Goal: Task Accomplishment & Management: Complete application form

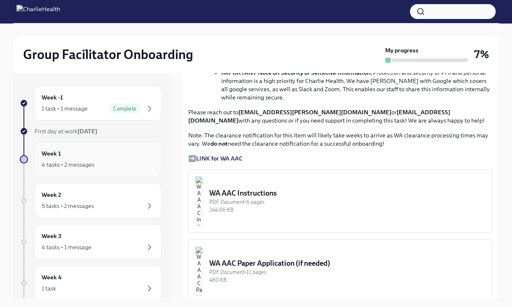
click at [105, 159] on div "4 tasks • 2 messages" at bounding box center [98, 164] width 113 height 10
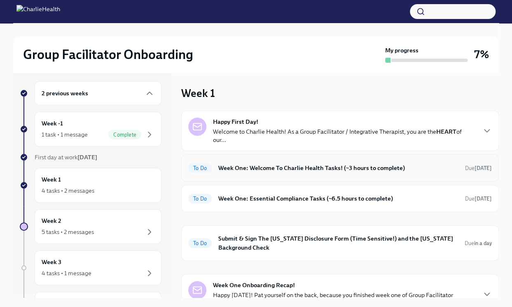
click at [322, 170] on h6 "Week One: Welcome To Charlie Health Tasks! (~3 hours to complete)" at bounding box center [338, 167] width 240 height 9
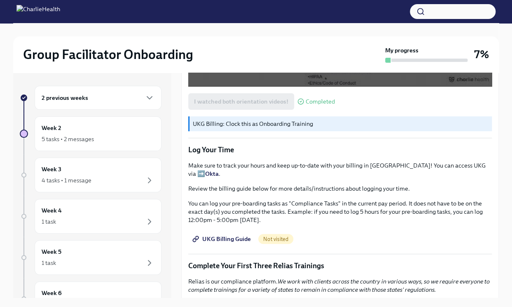
scroll to position [750, 0]
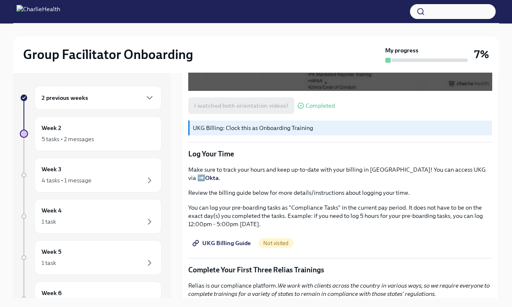
click at [216, 239] on span "UKG Billing Guide" at bounding box center [222, 243] width 57 height 8
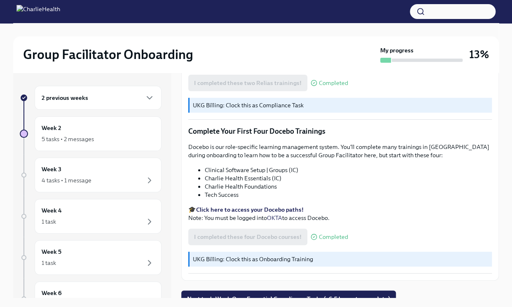
scroll to position [0, 0]
click at [110, 103] on div "2 previous weeks" at bounding box center [98, 98] width 127 height 24
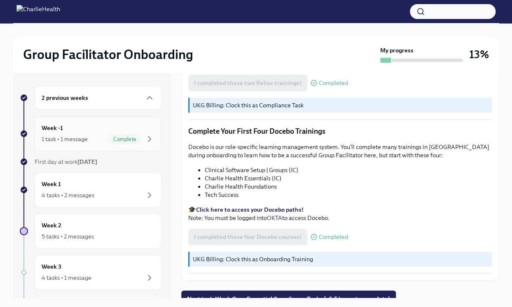
click at [115, 135] on div "Complete" at bounding box center [124, 139] width 33 height 10
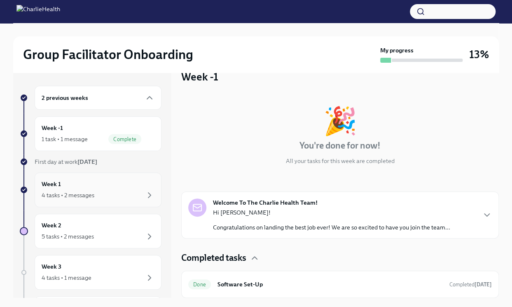
click at [86, 193] on div "4 tasks • 2 messages" at bounding box center [68, 195] width 53 height 8
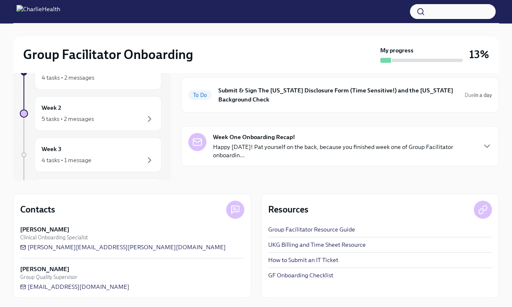
scroll to position [-1, 0]
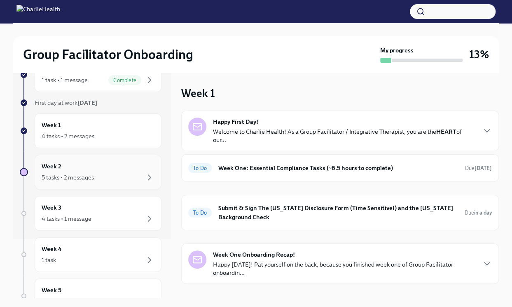
click at [87, 178] on div "5 tasks • 2 messages" at bounding box center [68, 177] width 52 height 8
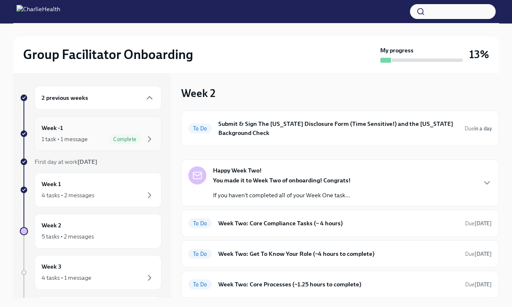
click at [63, 129] on div "Week -1 1 task • 1 message Complete" at bounding box center [98, 133] width 113 height 21
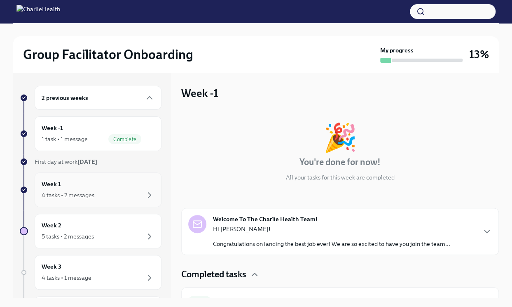
click at [68, 180] on div "Week 1 4 tasks • 2 messages" at bounding box center [98, 189] width 113 height 21
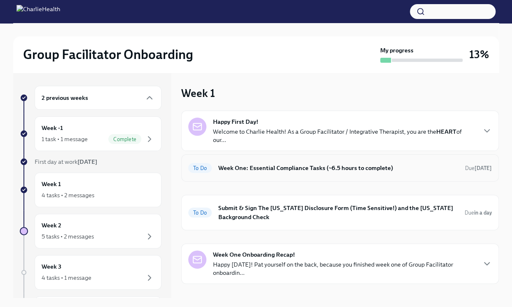
click at [253, 168] on h6 "Week One: Essential Compliance Tasks (~6.5 hours to complete)" at bounding box center [338, 167] width 240 height 9
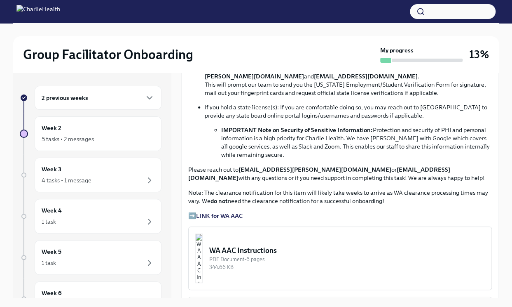
scroll to position [520, 0]
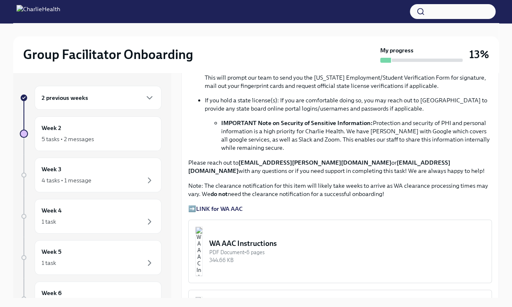
click at [228, 206] on strong "LINK for WA AAC" at bounding box center [219, 208] width 47 height 7
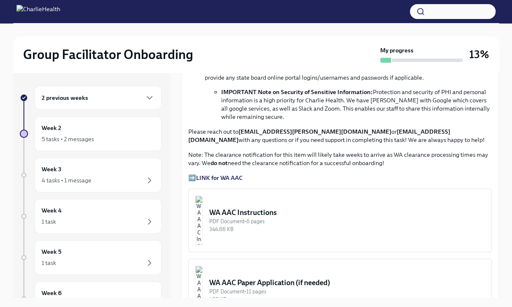
scroll to position [553, 0]
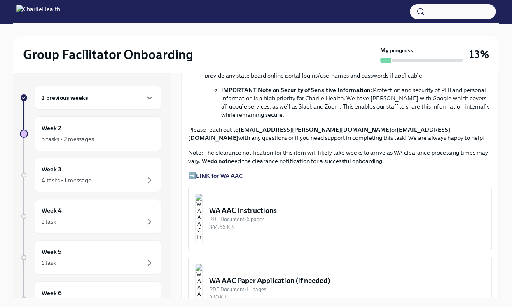
click at [284, 216] on div "PDF Document • 6 pages" at bounding box center [347, 219] width 276 height 8
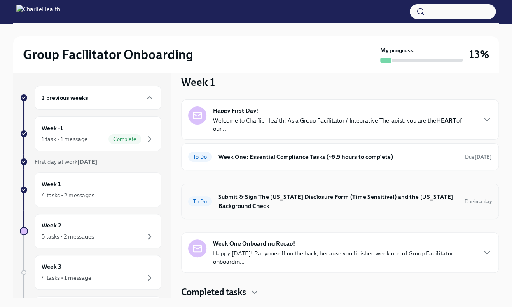
scroll to position [11, 0]
click at [384, 155] on h6 "Week One: Essential Compliance Tasks (~6.5 hours to complete)" at bounding box center [338, 156] width 240 height 9
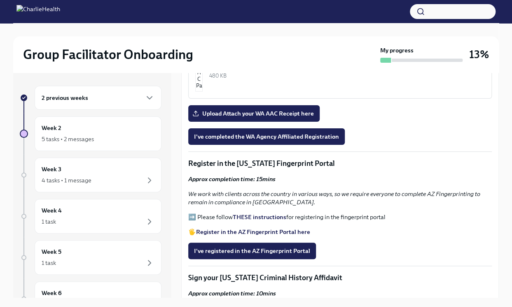
scroll to position [769, 0]
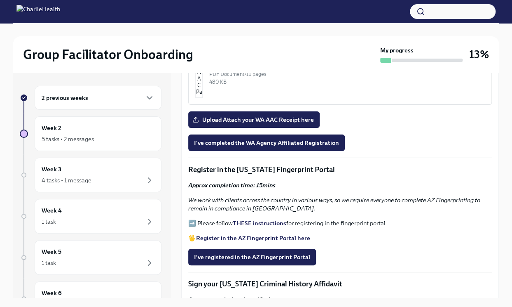
click at [251, 221] on strong "THESE instructions" at bounding box center [260, 222] width 54 height 7
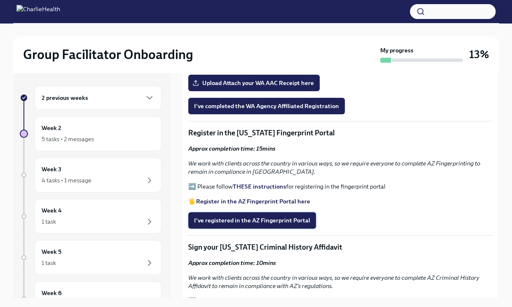
scroll to position [806, 0]
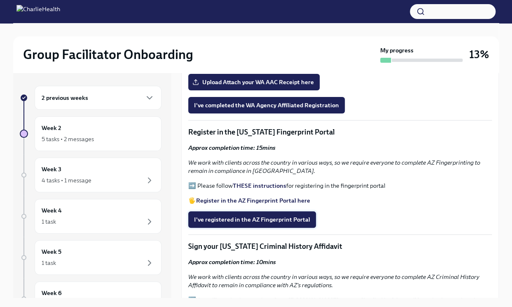
click at [248, 221] on span "I've registered in the AZ Fingerprint Portal" at bounding box center [252, 219] width 116 height 8
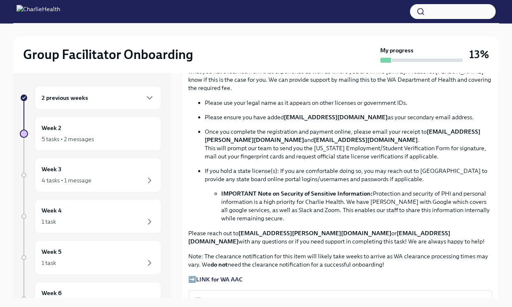
scroll to position [0, 0]
click at [136, 103] on div "2 previous weeks" at bounding box center [98, 98] width 127 height 24
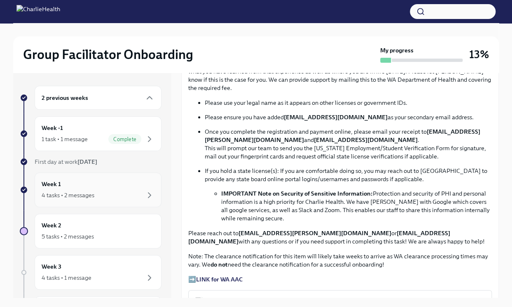
click at [74, 186] on div "Week 1 4 tasks • 2 messages" at bounding box center [98, 189] width 113 height 21
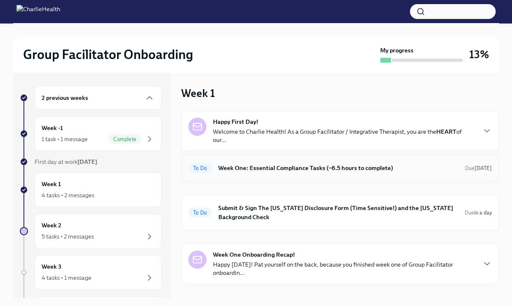
click at [337, 166] on h6 "Week One: Essential Compliance Tasks (~6.5 hours to complete)" at bounding box center [338, 167] width 240 height 9
